Goal: Contribute content

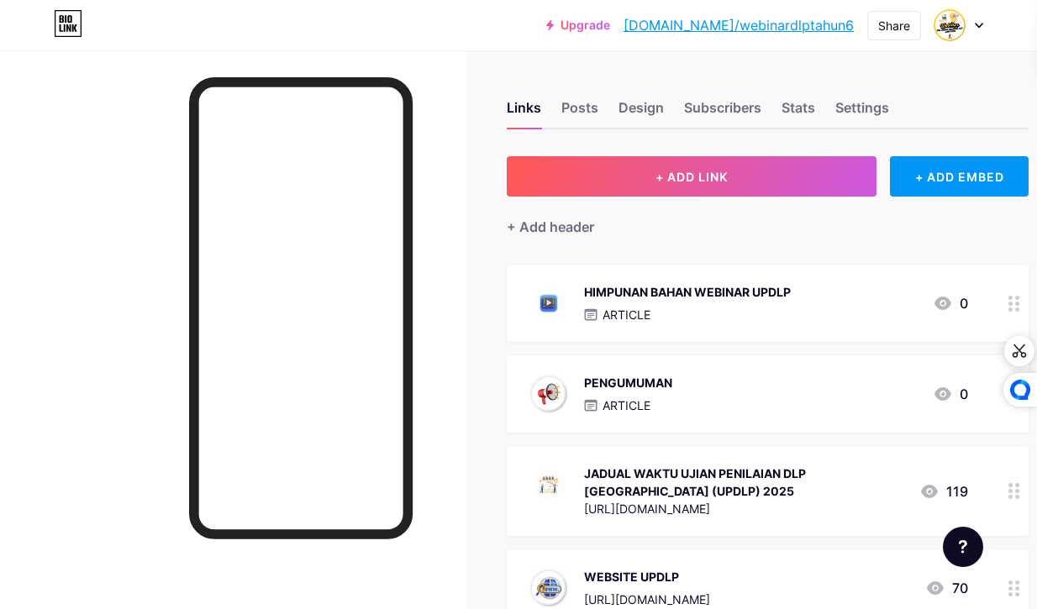
click at [857, 389] on div "PENGUMUMAN ARTICLE 0" at bounding box center [747, 394] width 441 height 44
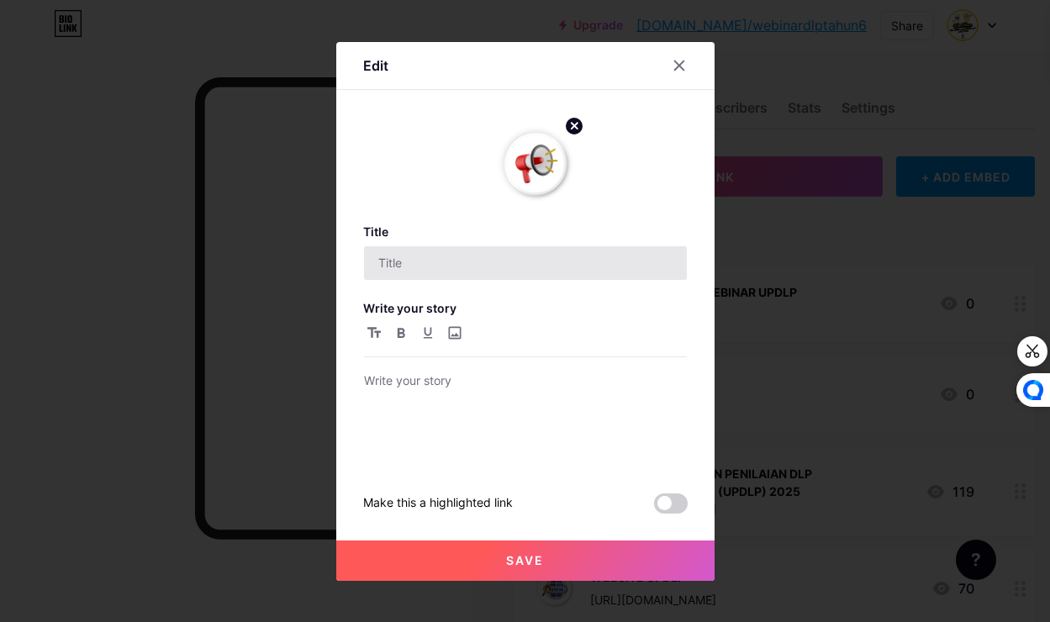
type input "PENGUMUMAN"
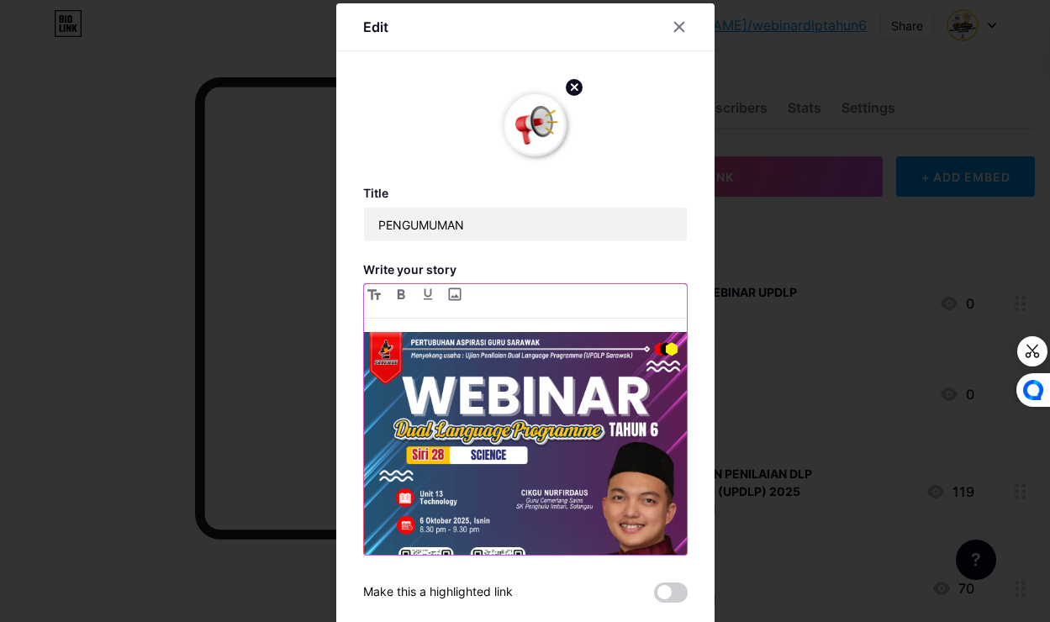
click at [451, 416] on img at bounding box center [525, 493] width 323 height 323
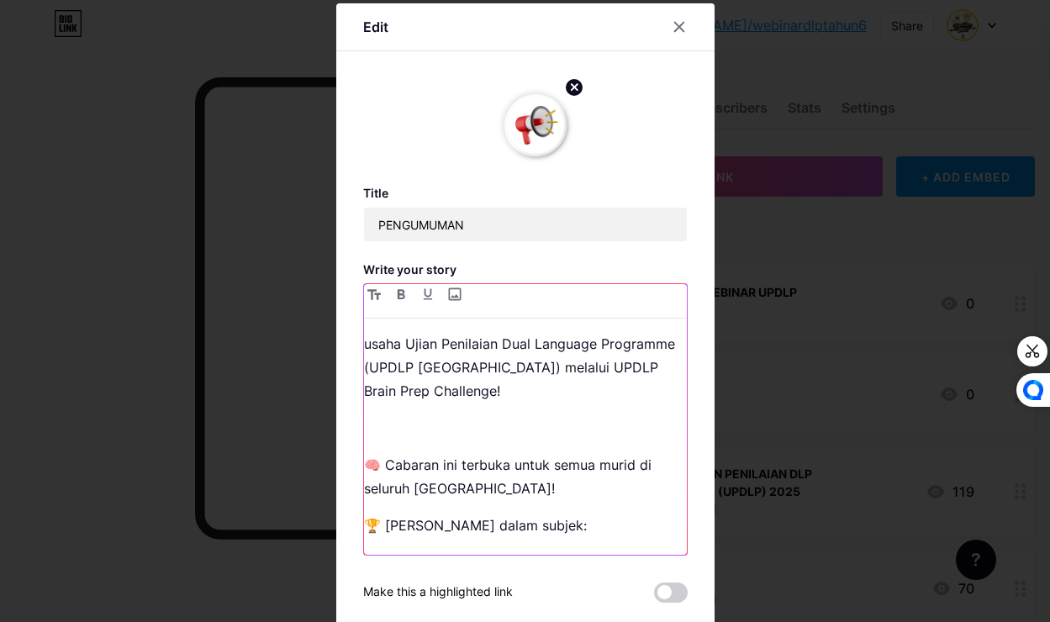
scroll to position [250, 0]
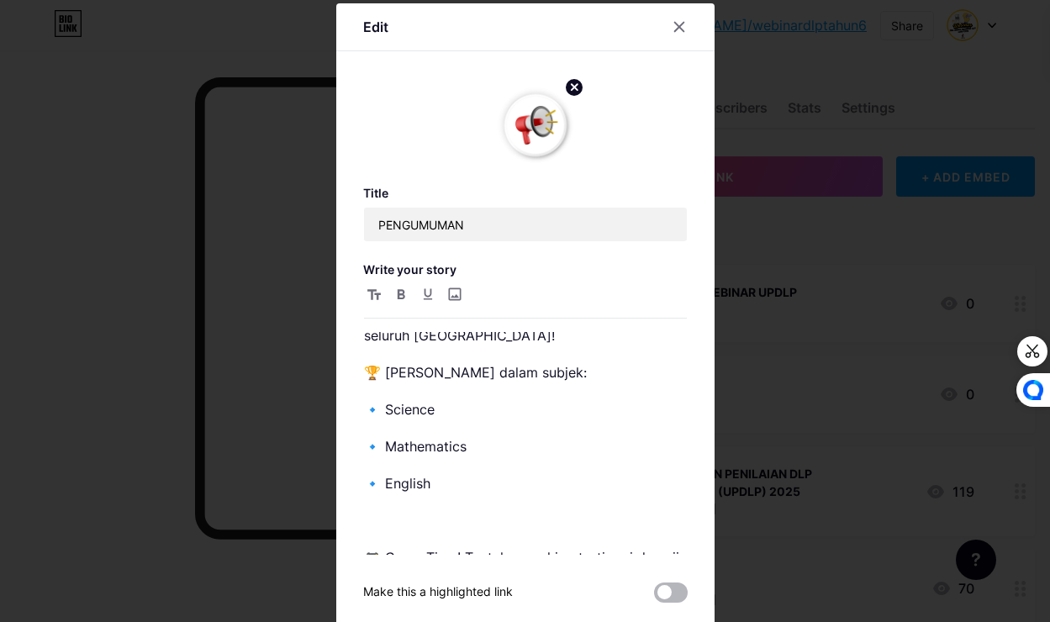
click at [662, 593] on span at bounding box center [671, 593] width 34 height 20
click at [654, 597] on input "checkbox" at bounding box center [654, 597] width 0 height 0
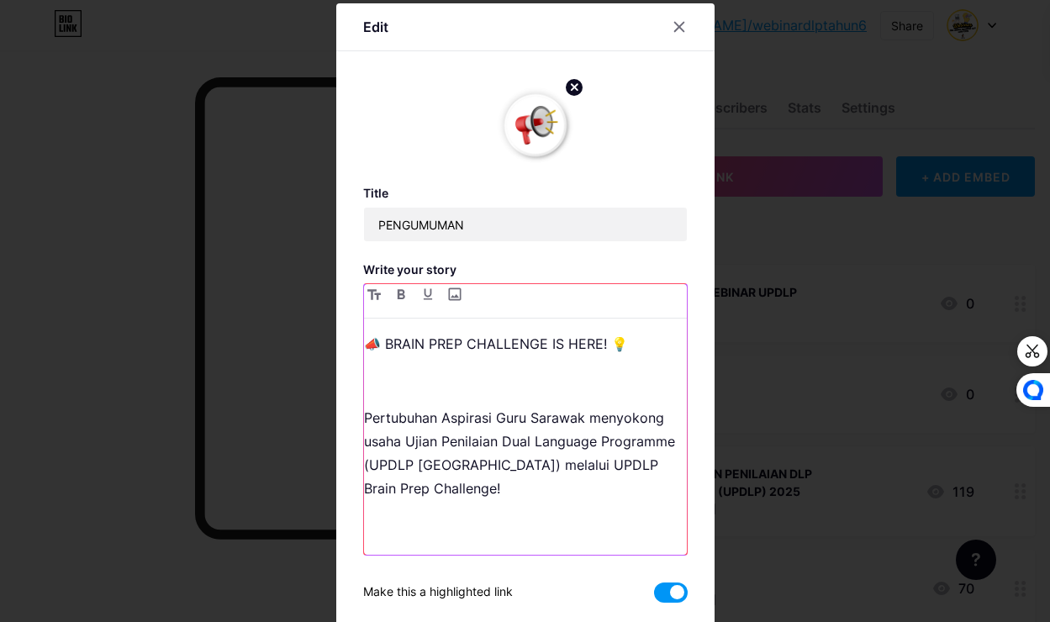
click at [364, 338] on p "📣 BRAIN PREP CHALLENGE IS HERE! 💡" at bounding box center [525, 344] width 323 height 24
click at [445, 292] on input "file" at bounding box center [455, 294] width 20 height 20
type input "C:\fakepath\photo_[DATE] 15.42.37.jpeg"
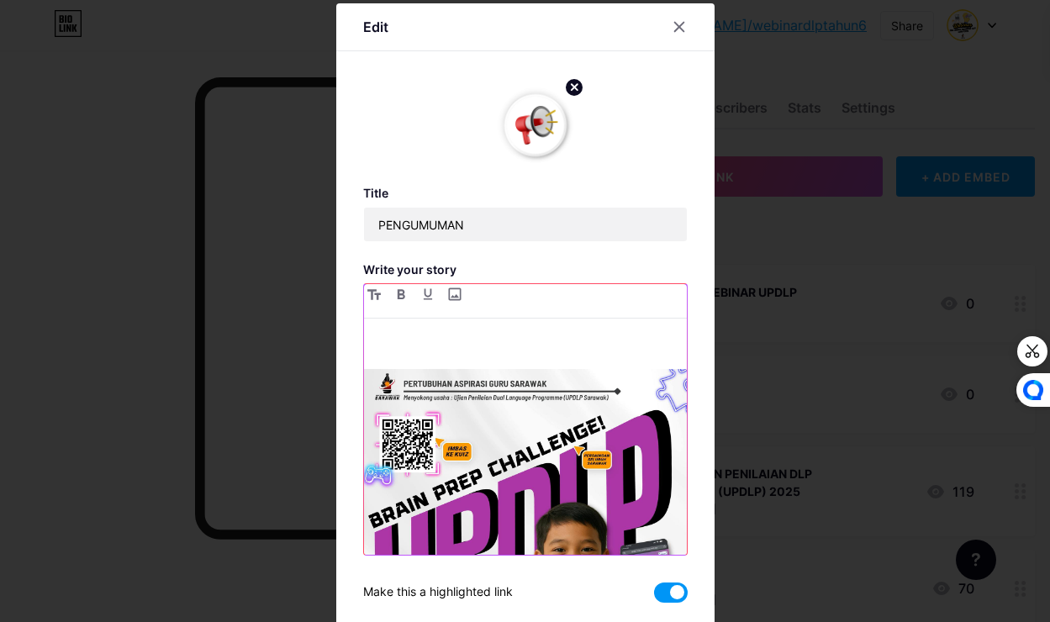
click at [371, 355] on p at bounding box center [525, 344] width 323 height 24
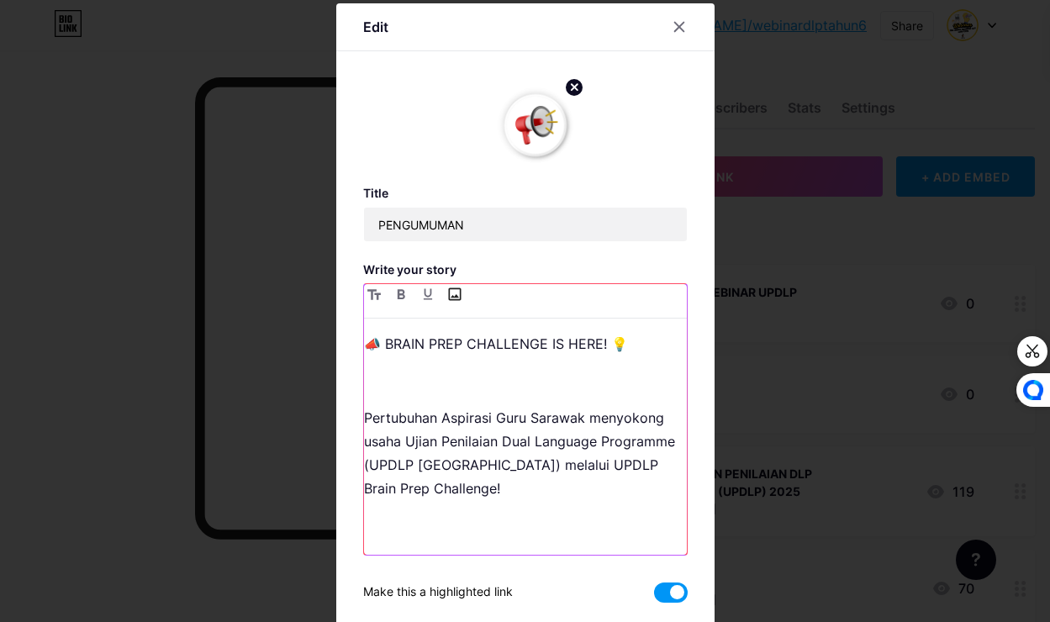
click at [447, 299] on input "file" at bounding box center [455, 294] width 20 height 20
click at [364, 342] on p "📣 BRAIN PREP CHALLENGE IS HERE! 💡" at bounding box center [525, 344] width 323 height 24
click at [448, 294] on input "file" at bounding box center [455, 294] width 20 height 20
click at [461, 421] on p "Pertubuhan Aspirasi Guru Sarawak menyokong usaha Ujian Penilaian Dual Language …" at bounding box center [525, 453] width 323 height 94
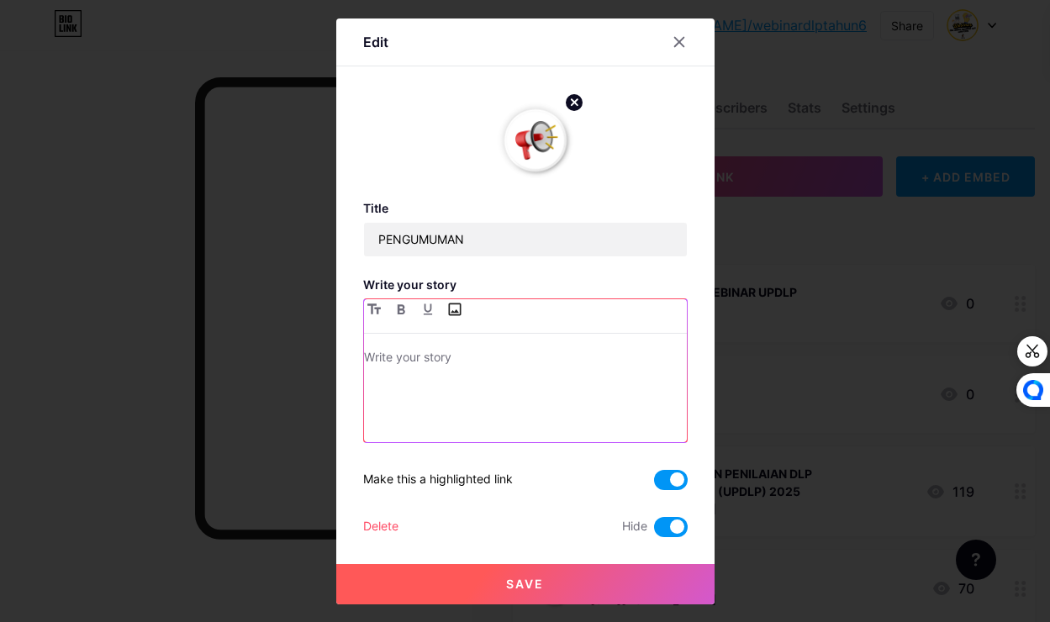
click at [457, 312] on input "file" at bounding box center [455, 309] width 20 height 20
click at [683, 40] on icon at bounding box center [678, 41] width 13 height 13
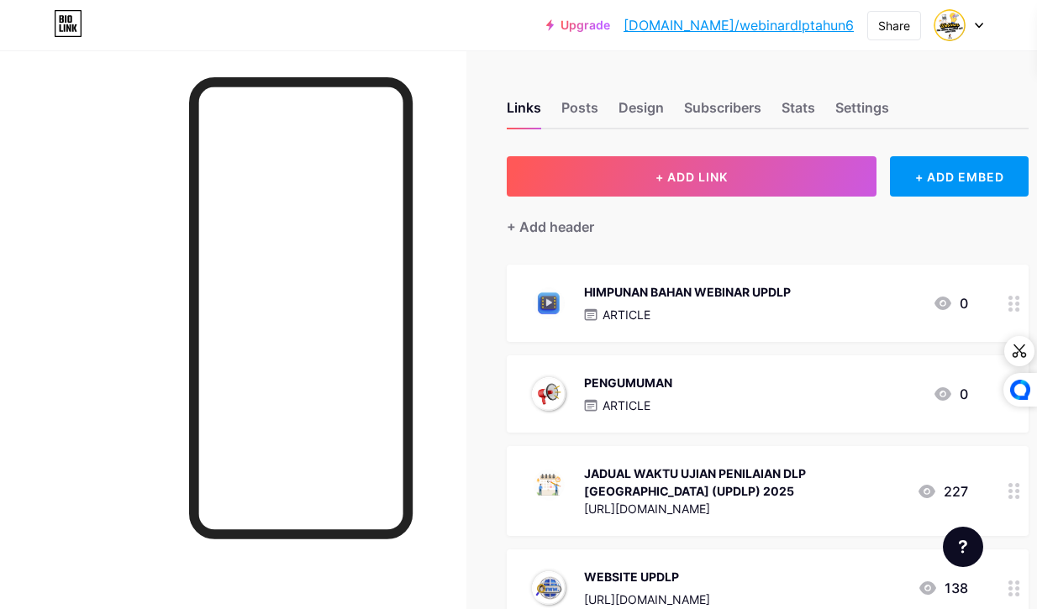
click at [818, 385] on div "PENGUMUMAN ARTICLE 0" at bounding box center [747, 394] width 441 height 44
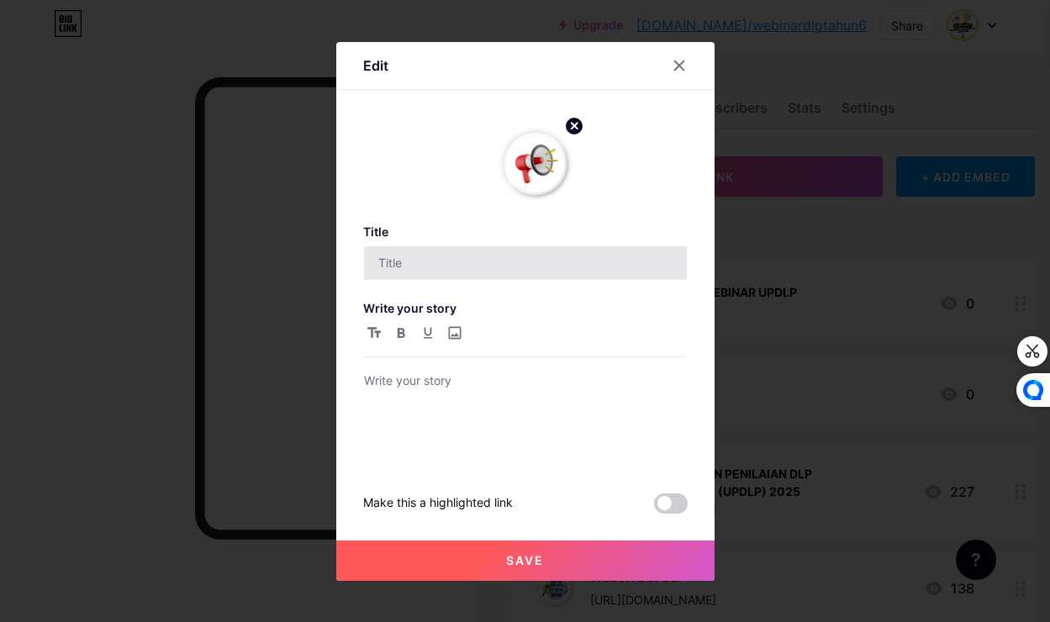
type input "PENGUMUMAN"
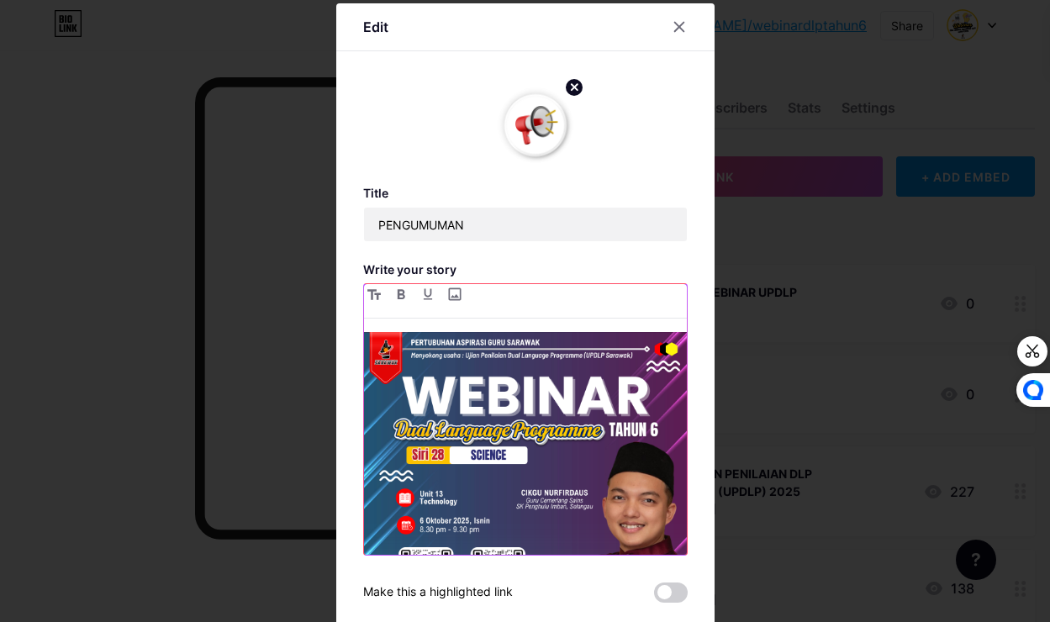
click at [443, 387] on img at bounding box center [525, 493] width 323 height 323
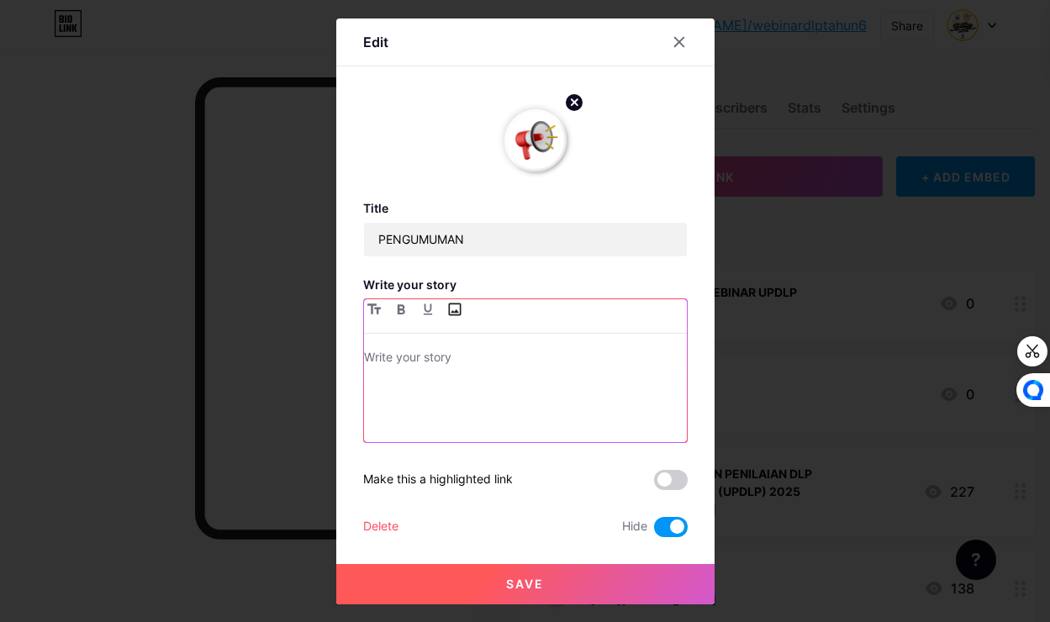
click at [453, 311] on input "file" at bounding box center [455, 309] width 20 height 20
type input "C:\fakepath\photo_[DATE] 15.42.37.jpeg"
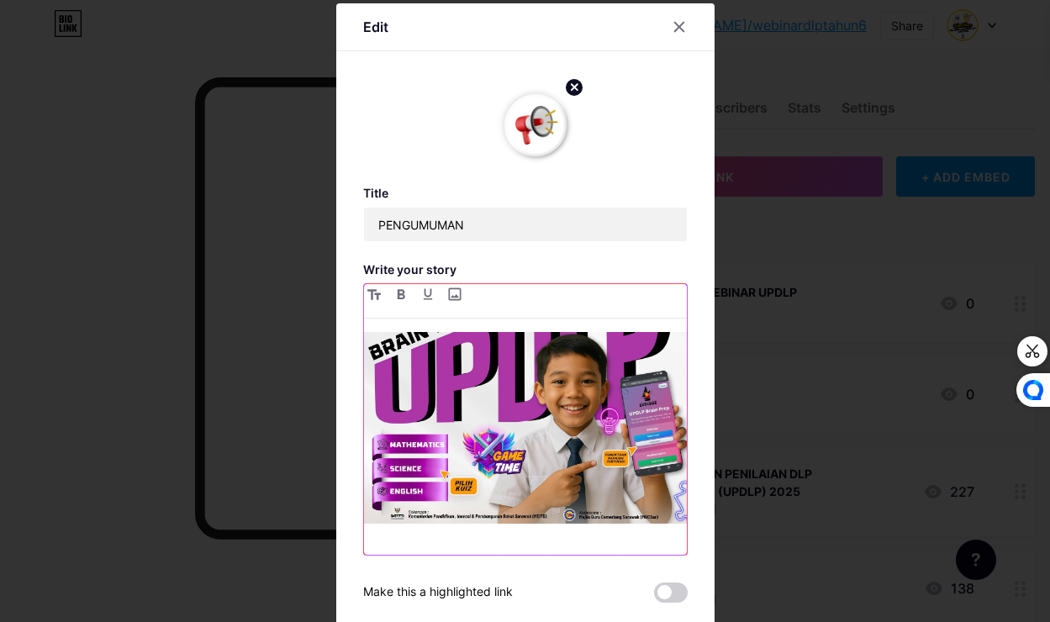
scroll to position [1335, 0]
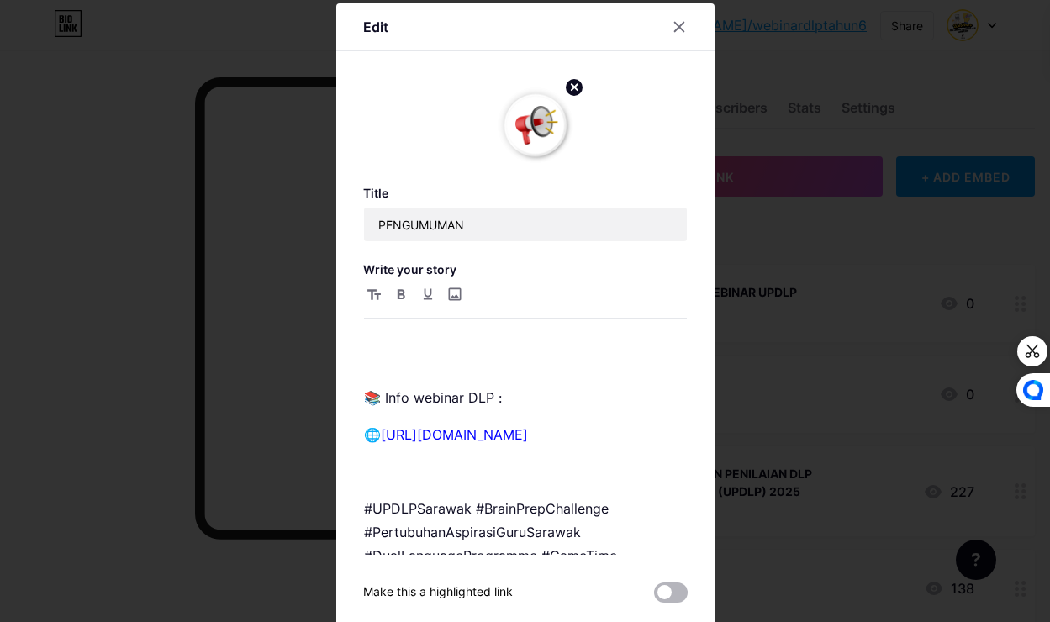
click at [665, 596] on span at bounding box center [671, 593] width 34 height 20
click at [654, 597] on input "checkbox" at bounding box center [654, 597] width 0 height 0
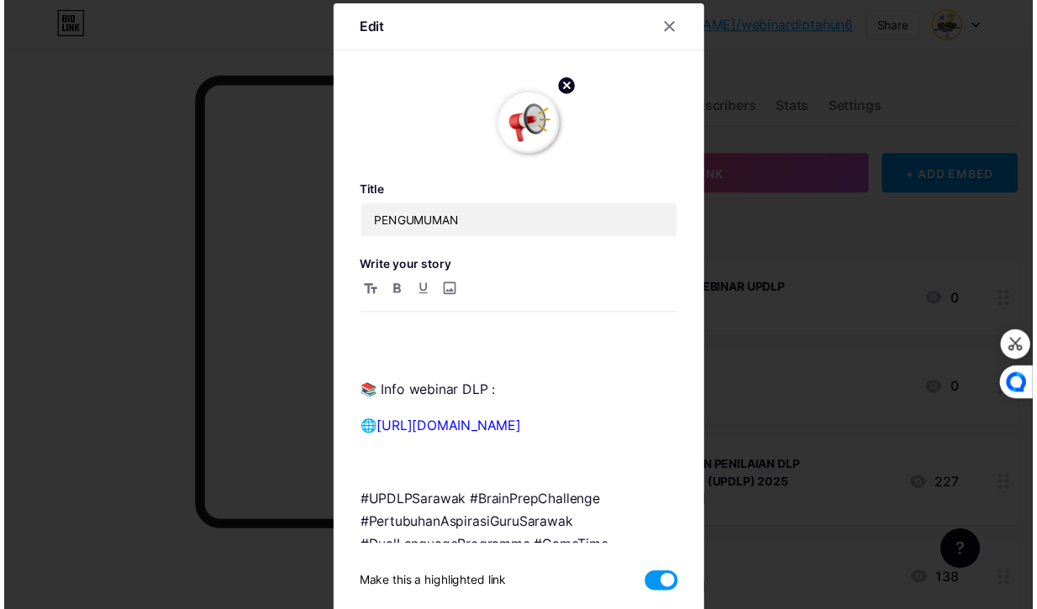
scroll to position [98, 0]
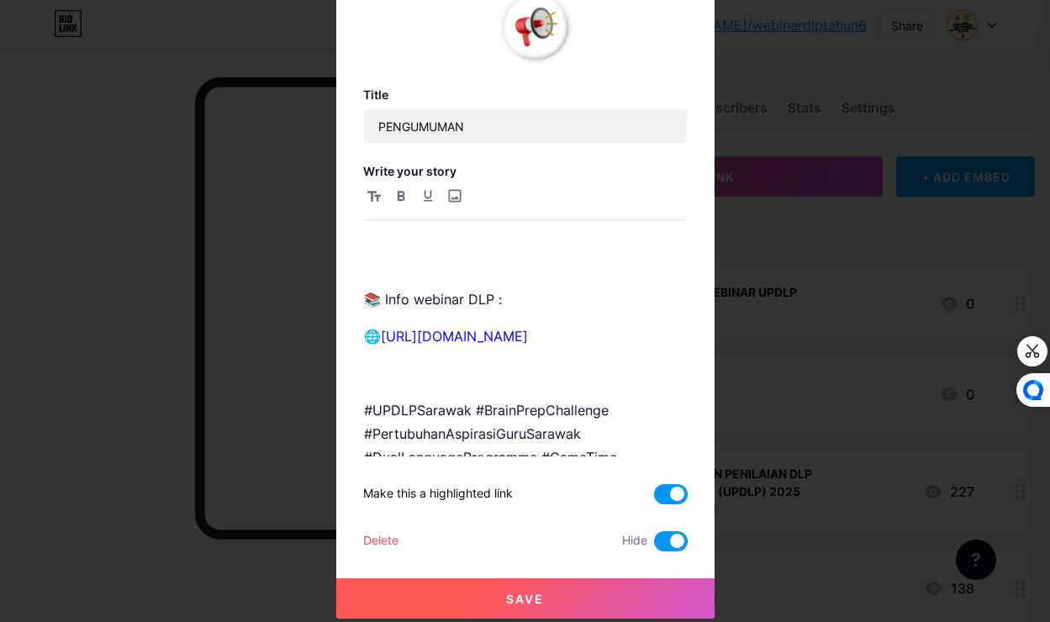
click at [665, 534] on span at bounding box center [671, 541] width 34 height 20
click at [654, 546] on input "checkbox" at bounding box center [654, 546] width 0 height 0
click at [596, 591] on button "Save" at bounding box center [525, 598] width 378 height 40
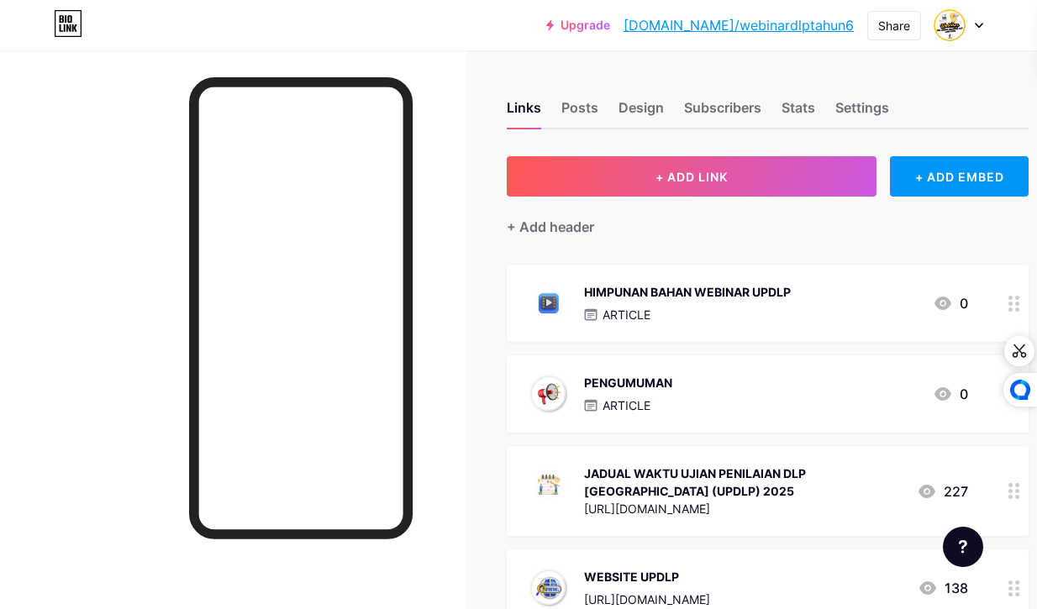
drag, startPoint x: 732, startPoint y: 387, endPoint x: 778, endPoint y: 358, distance: 54.1
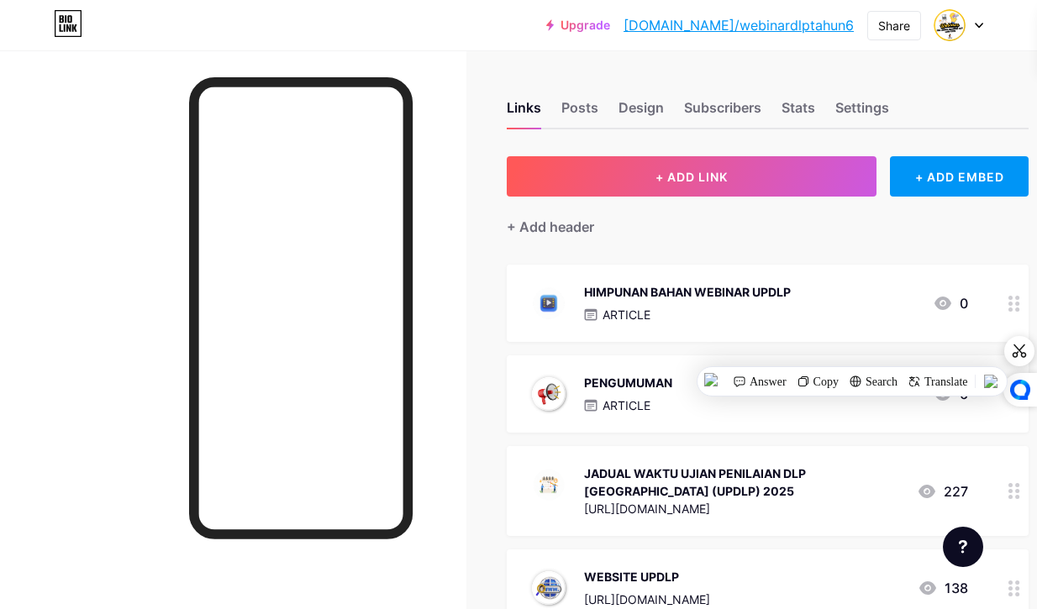
scroll to position [0, 68]
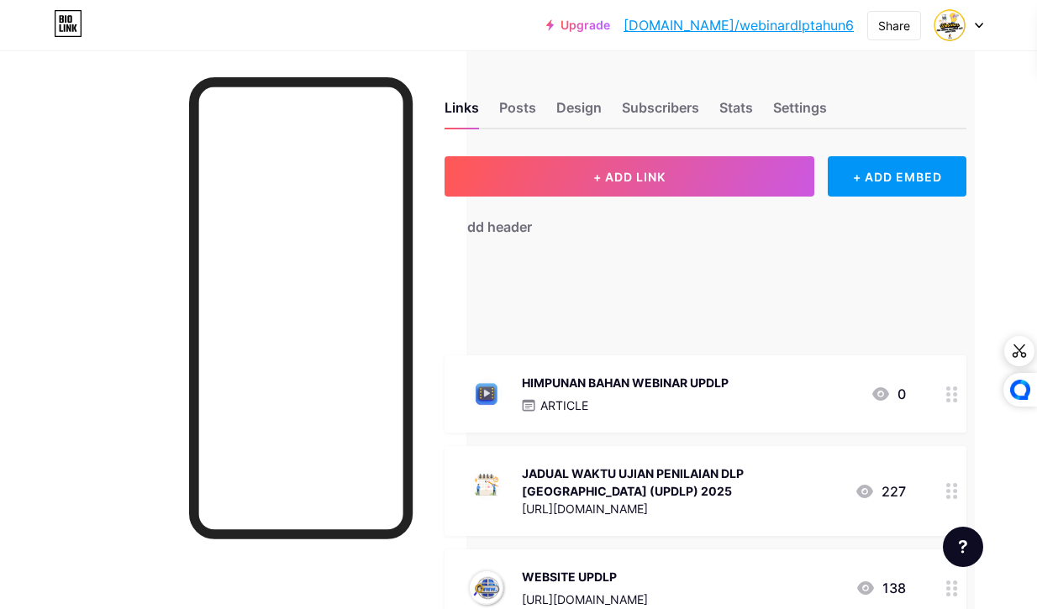
drag, startPoint x: 952, startPoint y: 407, endPoint x: 957, endPoint y: 286, distance: 121.2
click at [772, 28] on link "[DOMAIN_NAME]/webinardlptahun6" at bounding box center [739, 25] width 230 height 20
